Goal: Entertainment & Leisure: Consume media (video, audio)

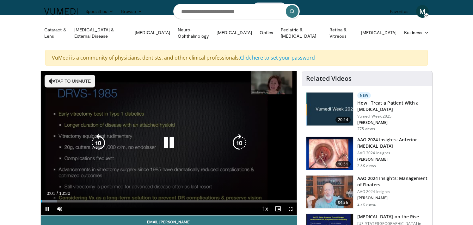
click at [77, 86] on div "10 seconds Tap to unmute" at bounding box center [169, 143] width 256 height 144
click at [171, 136] on icon "Video Player" at bounding box center [169, 143] width 18 height 18
click at [81, 77] on button "Tap to unmute" at bounding box center [70, 81] width 51 height 13
click at [239, 145] on icon "Video Player" at bounding box center [240, 143] width 18 height 18
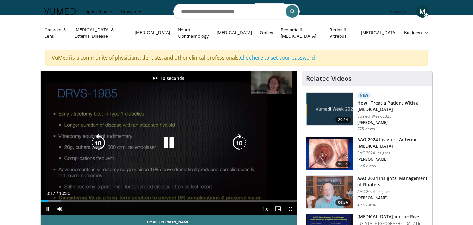
click at [239, 145] on icon "Video Player" at bounding box center [240, 143] width 18 height 18
click at [243, 139] on icon "Video Player" at bounding box center [240, 143] width 18 height 18
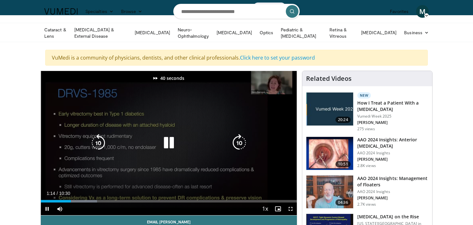
click at [243, 139] on icon "Video Player" at bounding box center [240, 143] width 18 height 18
click at [243, 140] on icon "Video Player" at bounding box center [240, 143] width 18 height 18
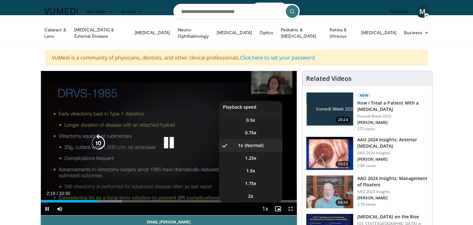
click at [251, 192] on video-js "**********" at bounding box center [169, 143] width 256 height 144
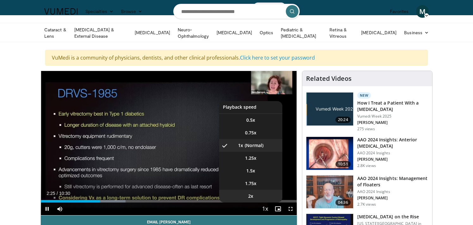
click at [255, 195] on li "2x" at bounding box center [250, 195] width 63 height 13
click at [250, 172] on li "1.5x" at bounding box center [250, 170] width 63 height 13
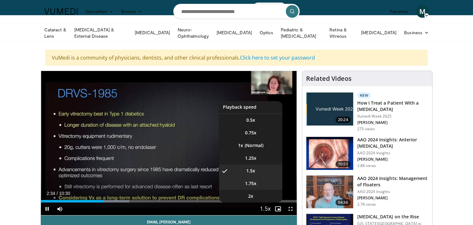
click at [252, 181] on span "1.75x" at bounding box center [250, 183] width 11 height 6
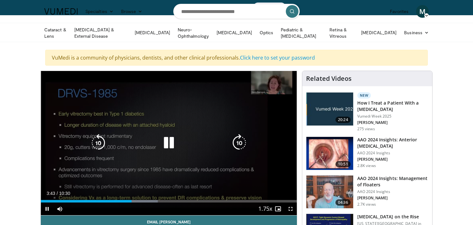
click at [233, 144] on icon "Video Player" at bounding box center [240, 143] width 18 height 18
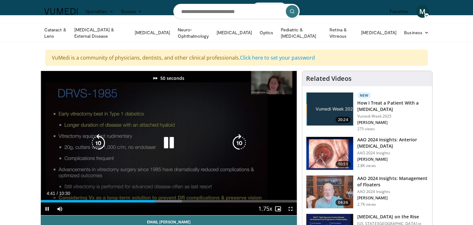
click at [233, 144] on icon "Video Player" at bounding box center [240, 143] width 18 height 18
